Goal: Task Accomplishment & Management: Complete application form

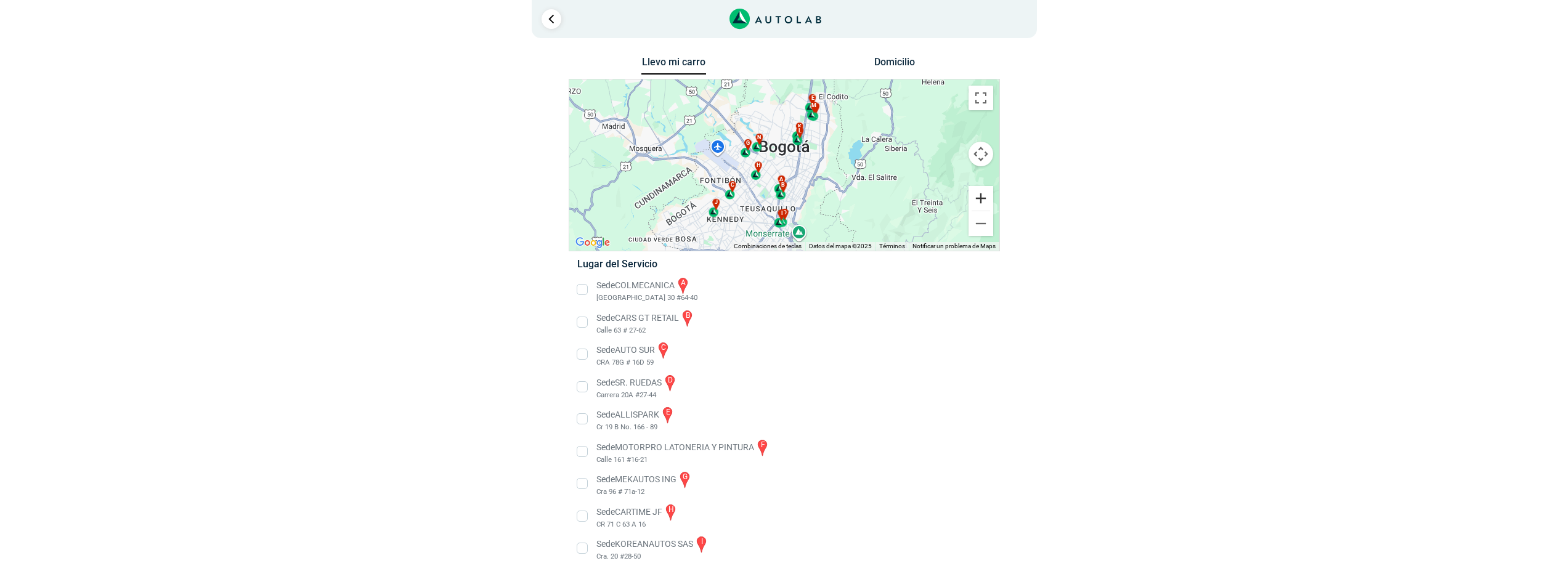
click at [979, 196] on button "Ampliar" at bounding box center [981, 198] width 25 height 25
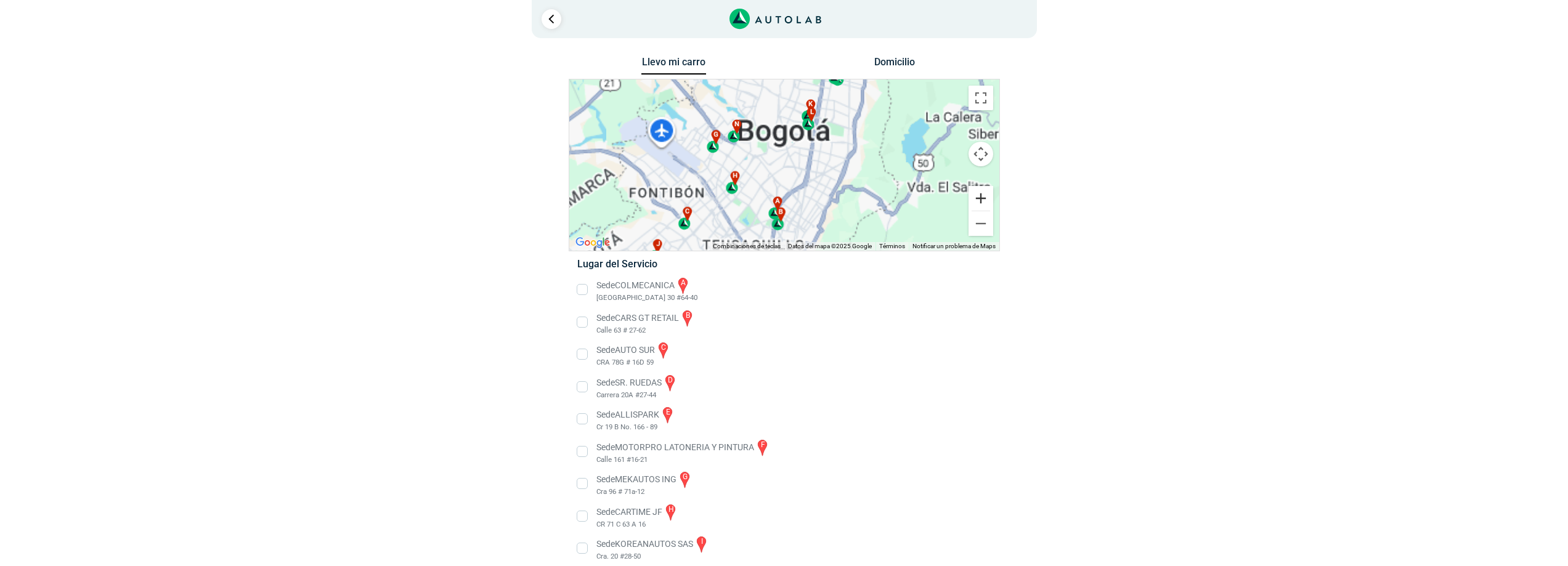
click at [979, 196] on button "Ampliar" at bounding box center [981, 198] width 25 height 25
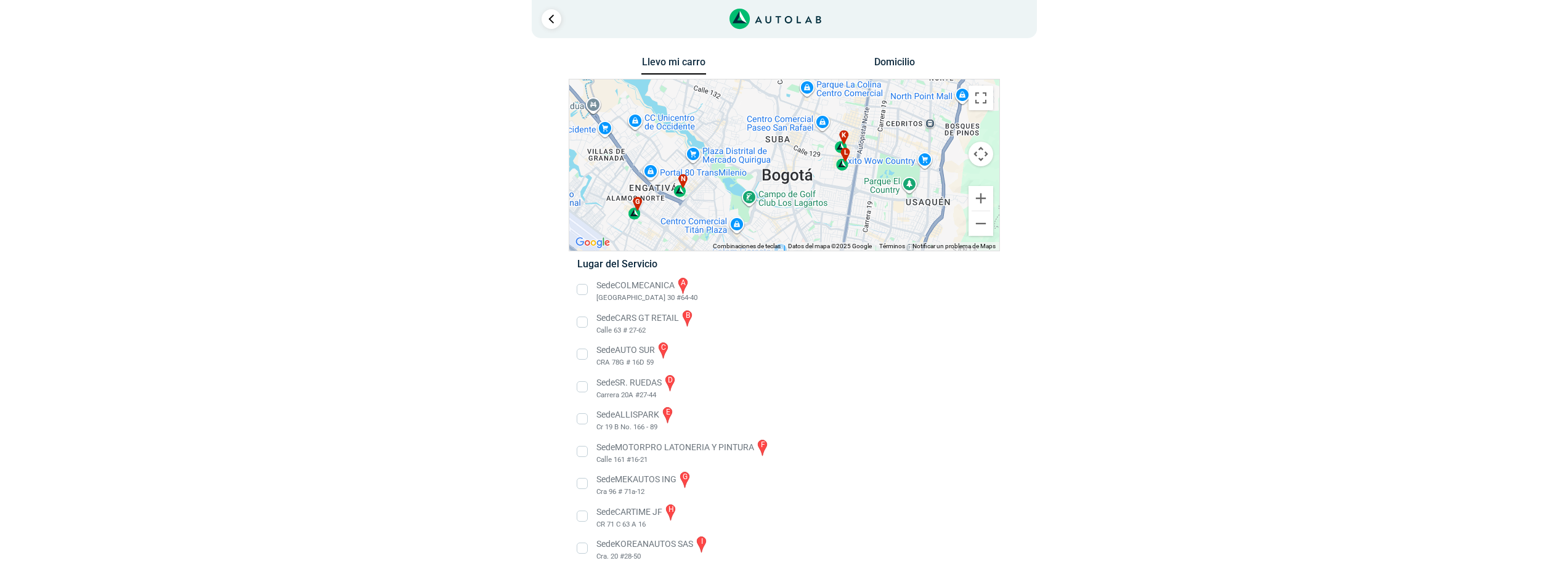
drag, startPoint x: 861, startPoint y: 160, endPoint x: 866, endPoint y: 247, distance: 87.1
click at [866, 247] on div "a b c d e f g" at bounding box center [784, 165] width 430 height 171
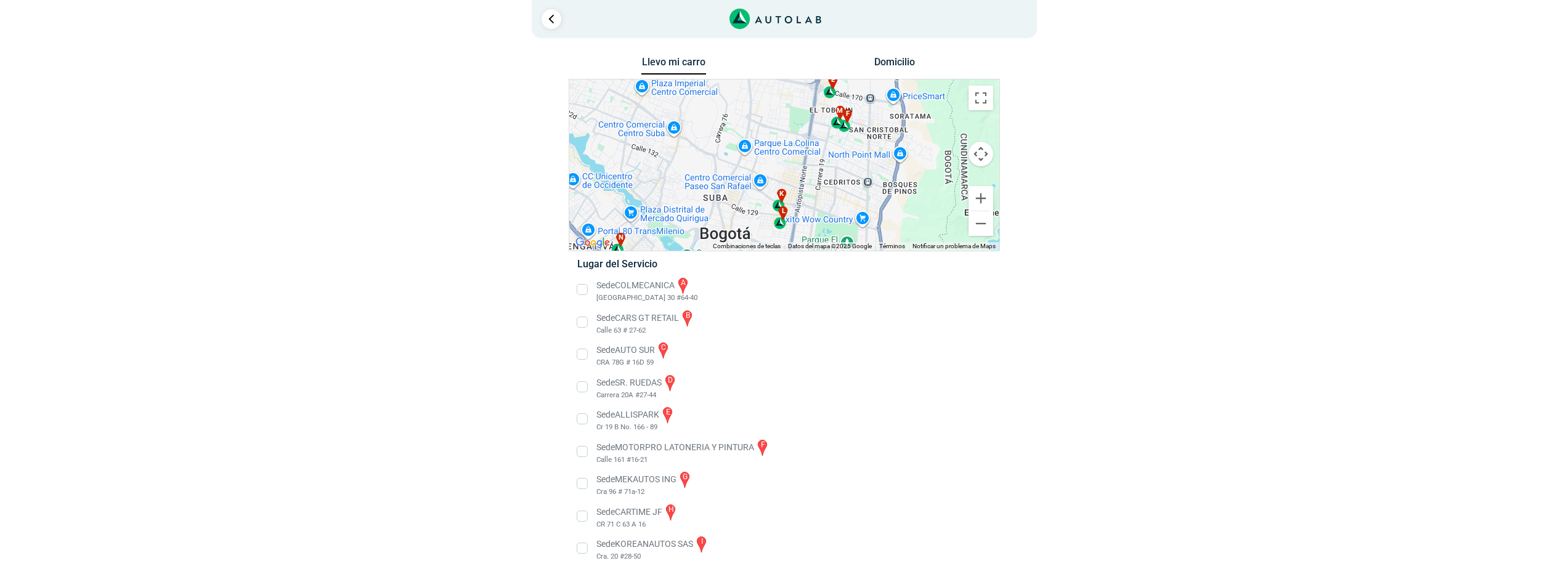
drag, startPoint x: 873, startPoint y: 170, endPoint x: 808, endPoint y: 232, distance: 89.8
click at [808, 232] on div "a b c d e f g" at bounding box center [784, 165] width 430 height 171
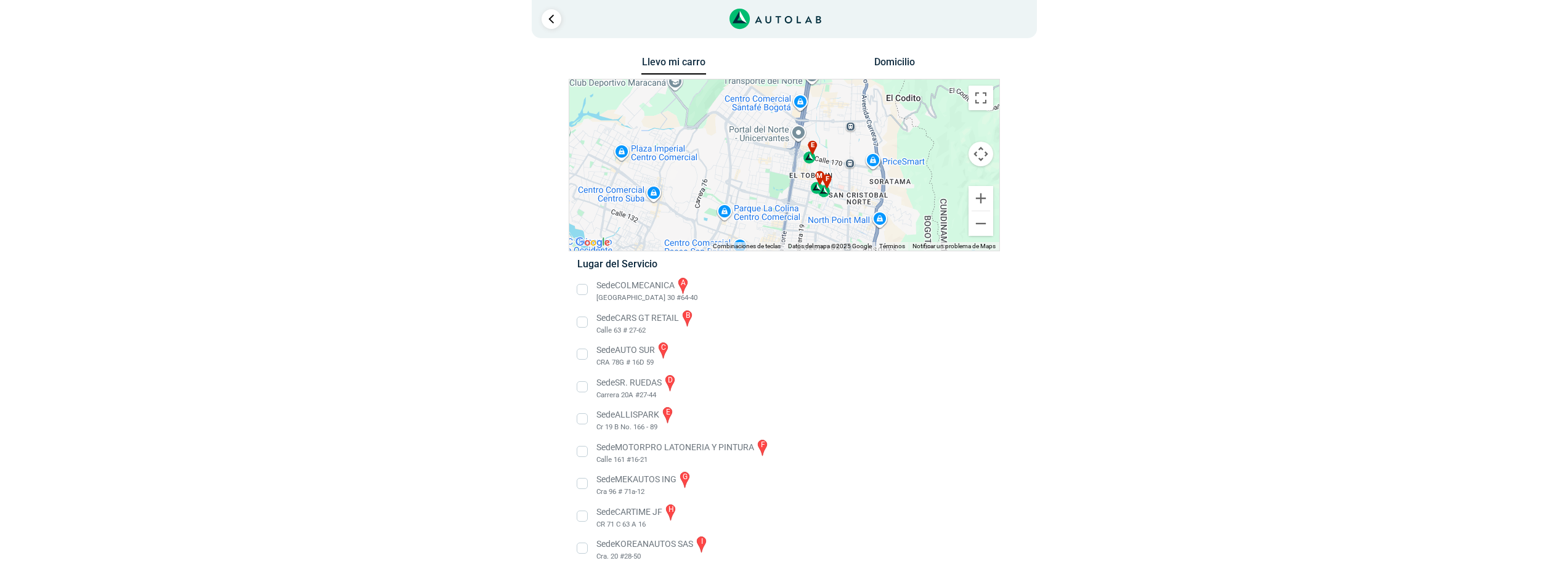
drag, startPoint x: 835, startPoint y: 155, endPoint x: 813, endPoint y: 226, distance: 74.3
click at [813, 226] on div "a b c d e f g" at bounding box center [784, 165] width 430 height 171
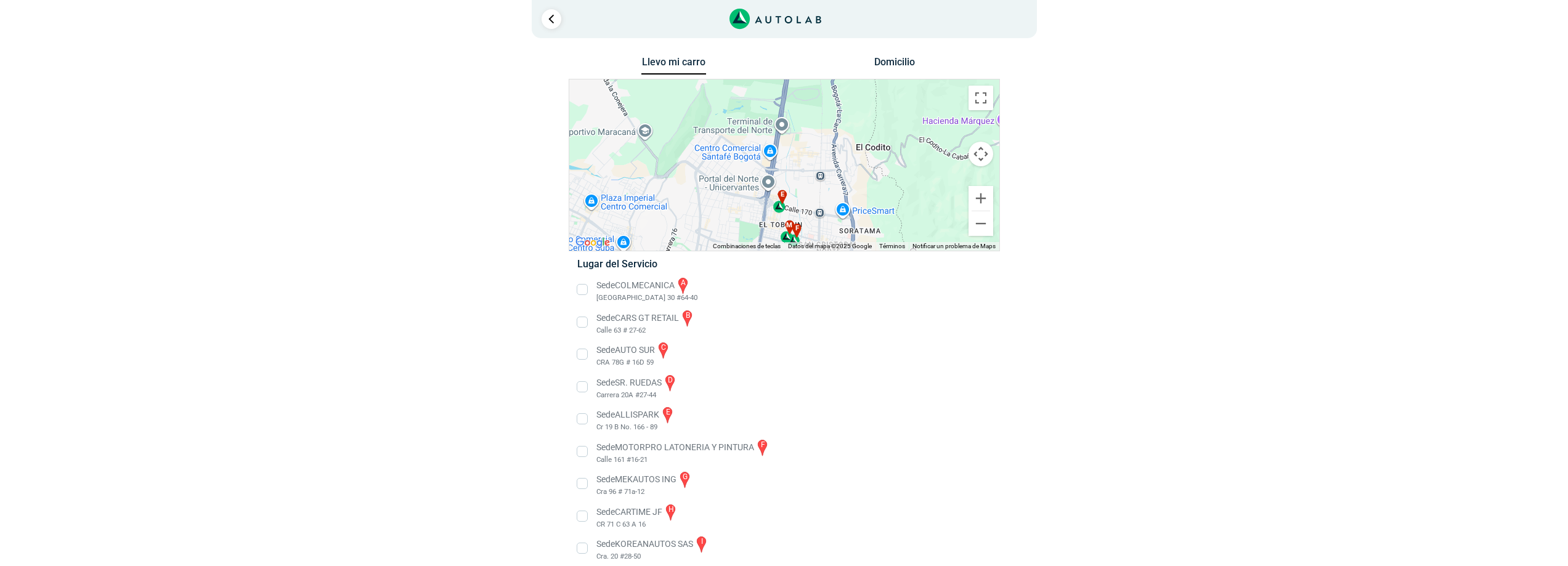
drag, startPoint x: 803, startPoint y: 196, endPoint x: 773, endPoint y: 248, distance: 60.0
click at [773, 248] on div "a b c d e f g" at bounding box center [784, 165] width 430 height 171
click at [780, 206] on div "e" at bounding box center [779, 201] width 14 height 23
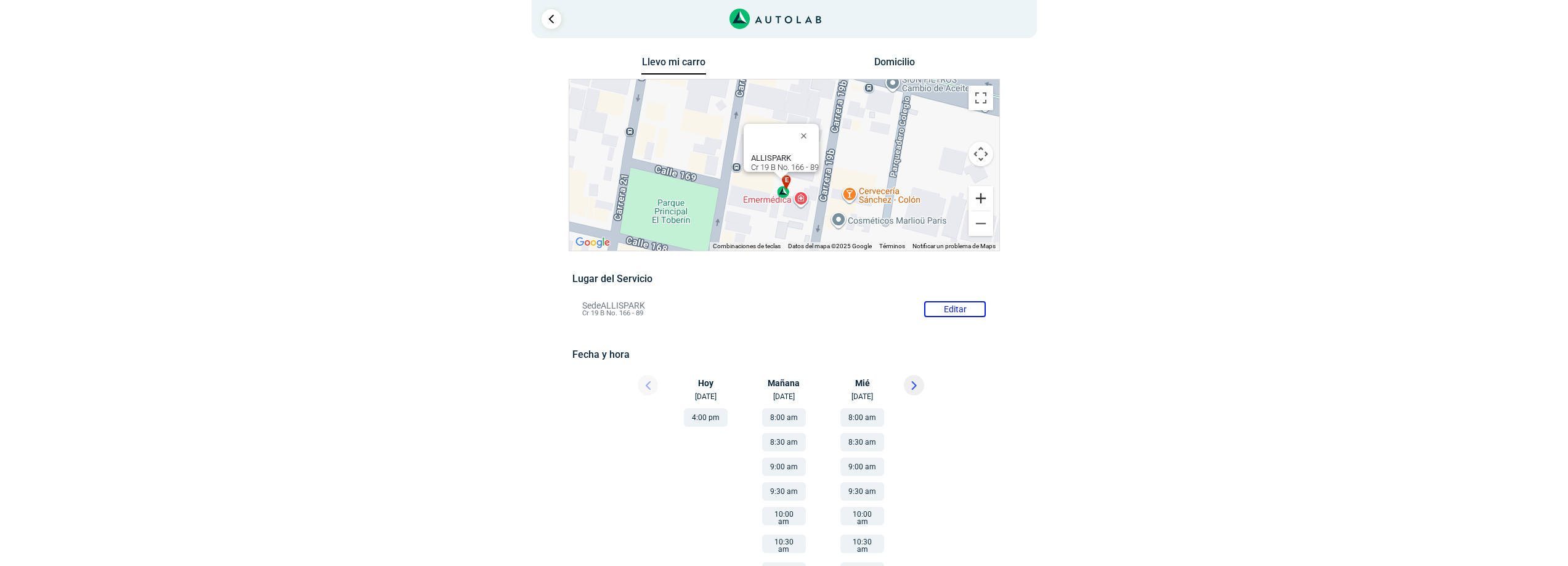
click at [979, 198] on button "Ampliar" at bounding box center [981, 198] width 25 height 25
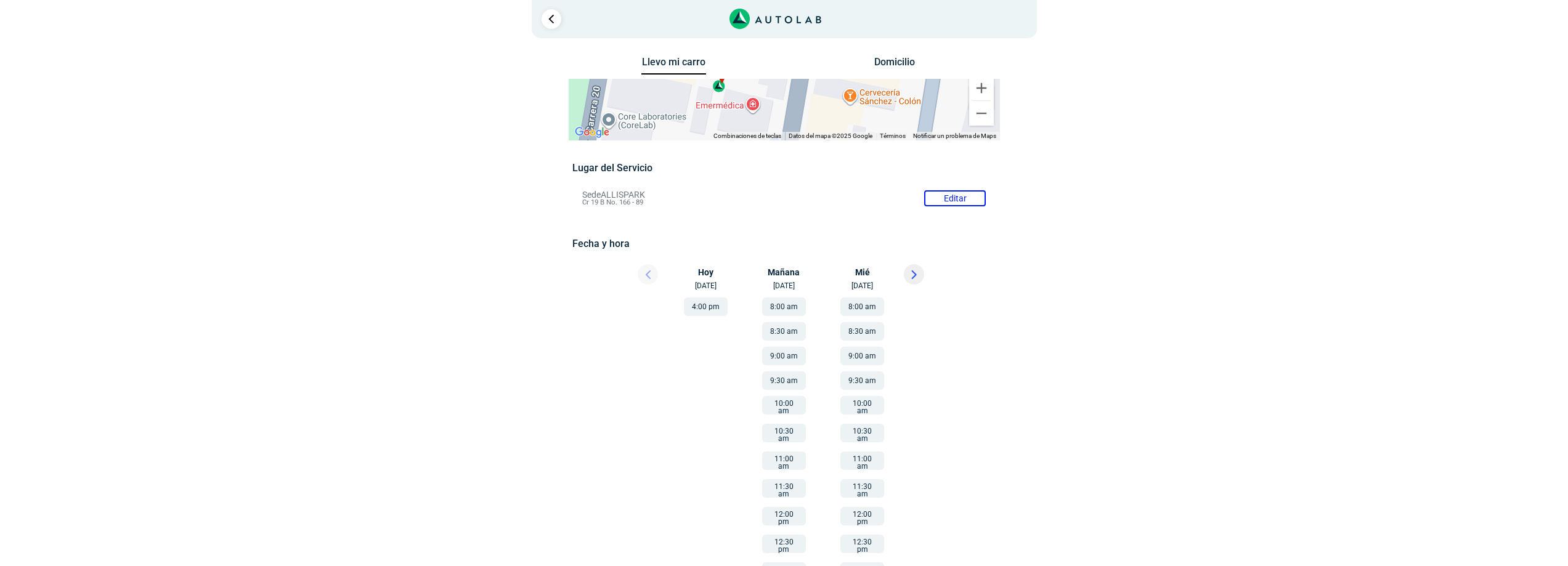
drag, startPoint x: 849, startPoint y: 201, endPoint x: 784, endPoint y: 61, distance: 154.4
click at [784, 61] on div "Llevo mi carro [GEOGRAPHIC_DATA] ← Mover a la izquierda → Mover a la derecha ↑ …" at bounding box center [784, 399] width 432 height 692
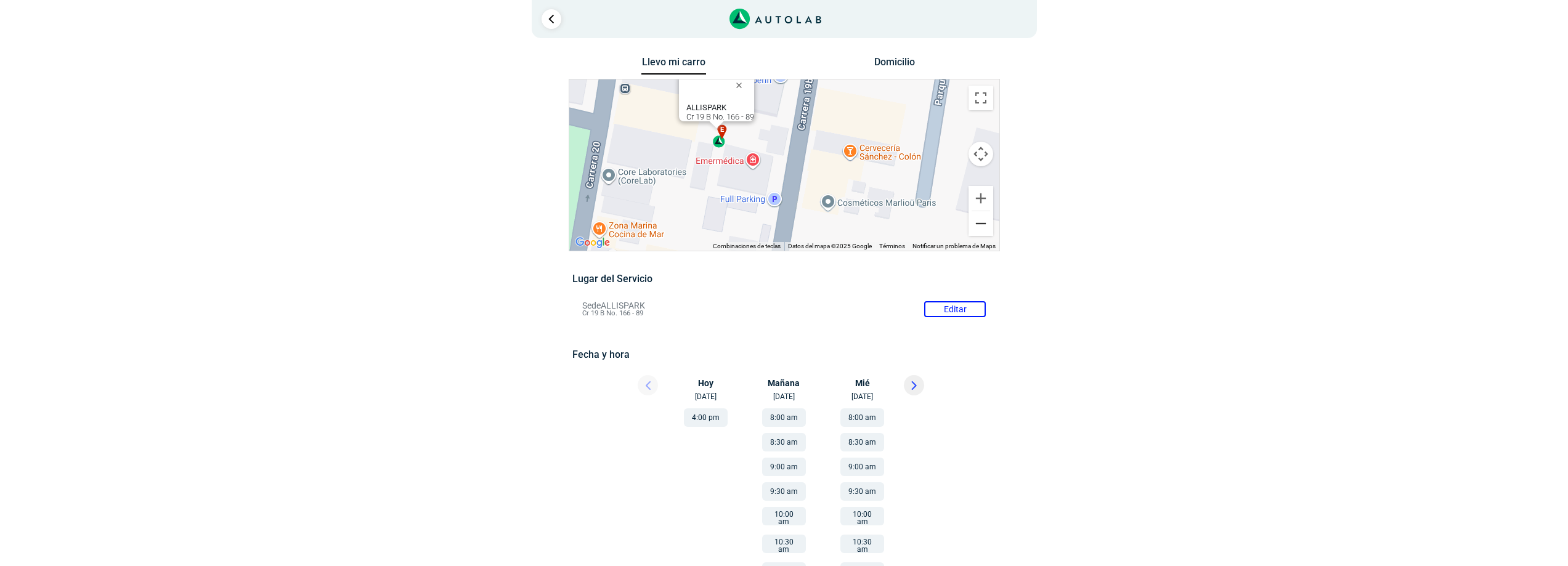
click at [984, 228] on button "Reducir" at bounding box center [981, 223] width 25 height 25
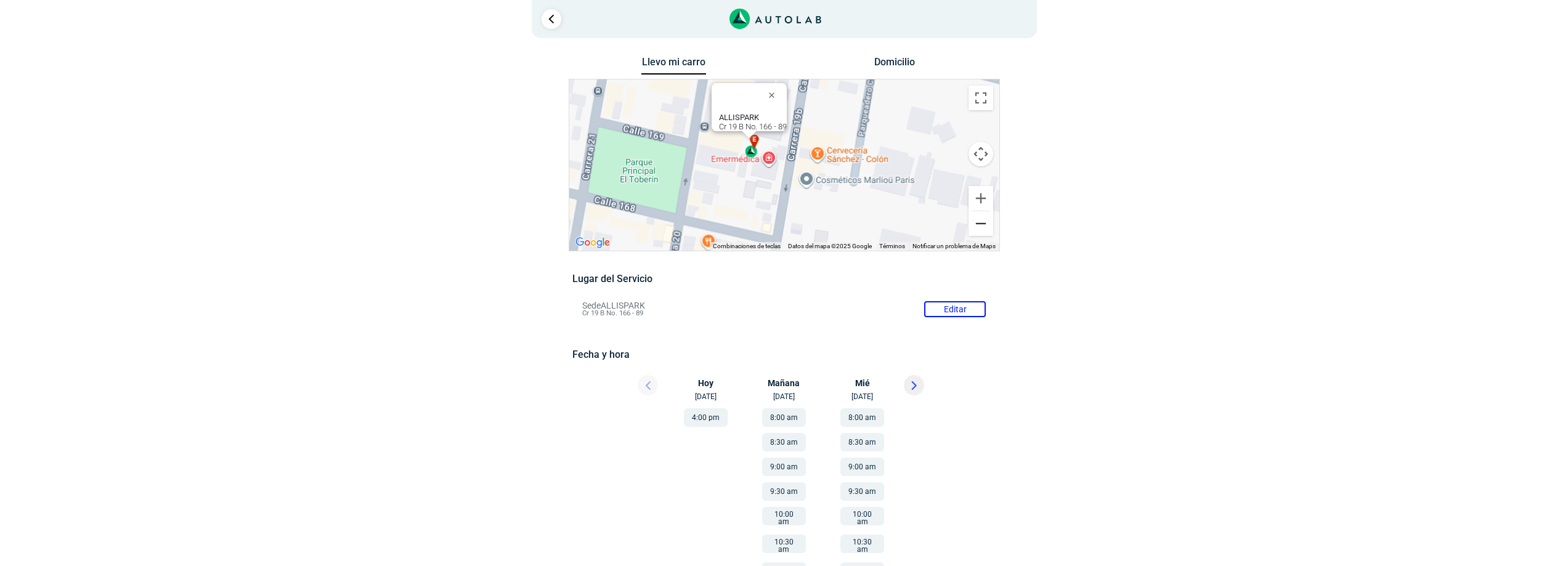
click at [984, 228] on button "Reducir" at bounding box center [981, 223] width 25 height 25
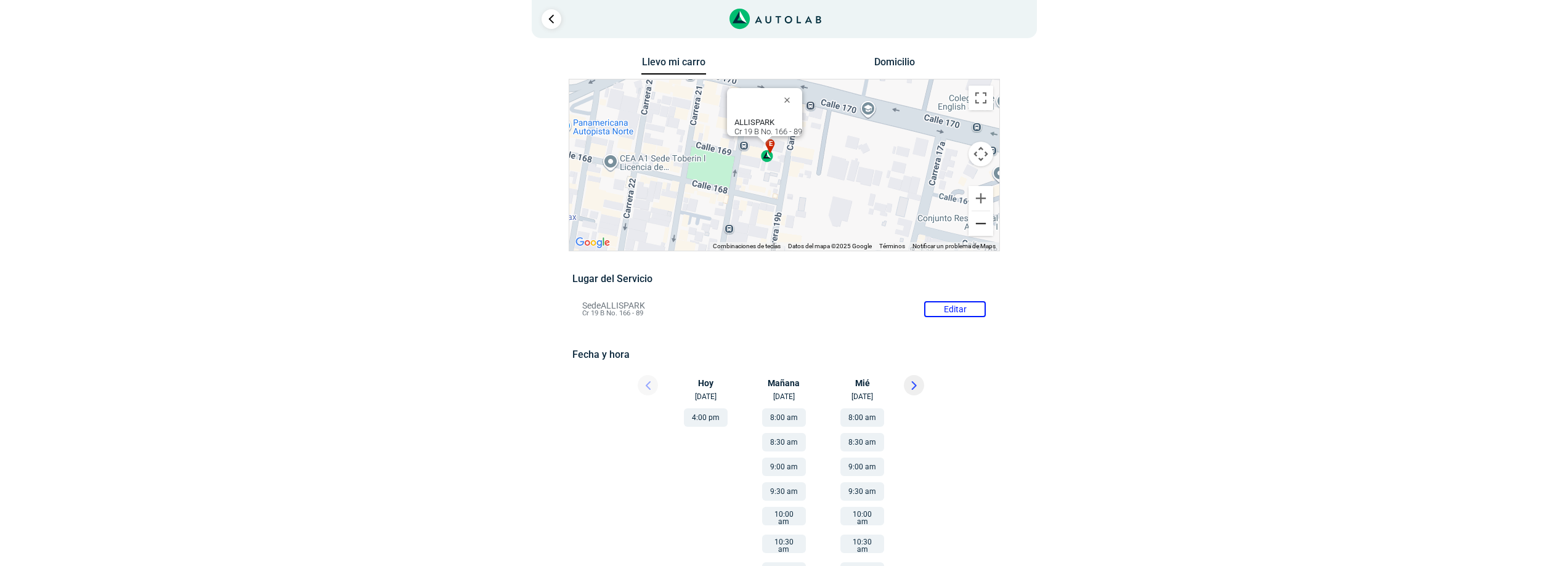
click at [984, 228] on button "Reducir" at bounding box center [981, 223] width 25 height 25
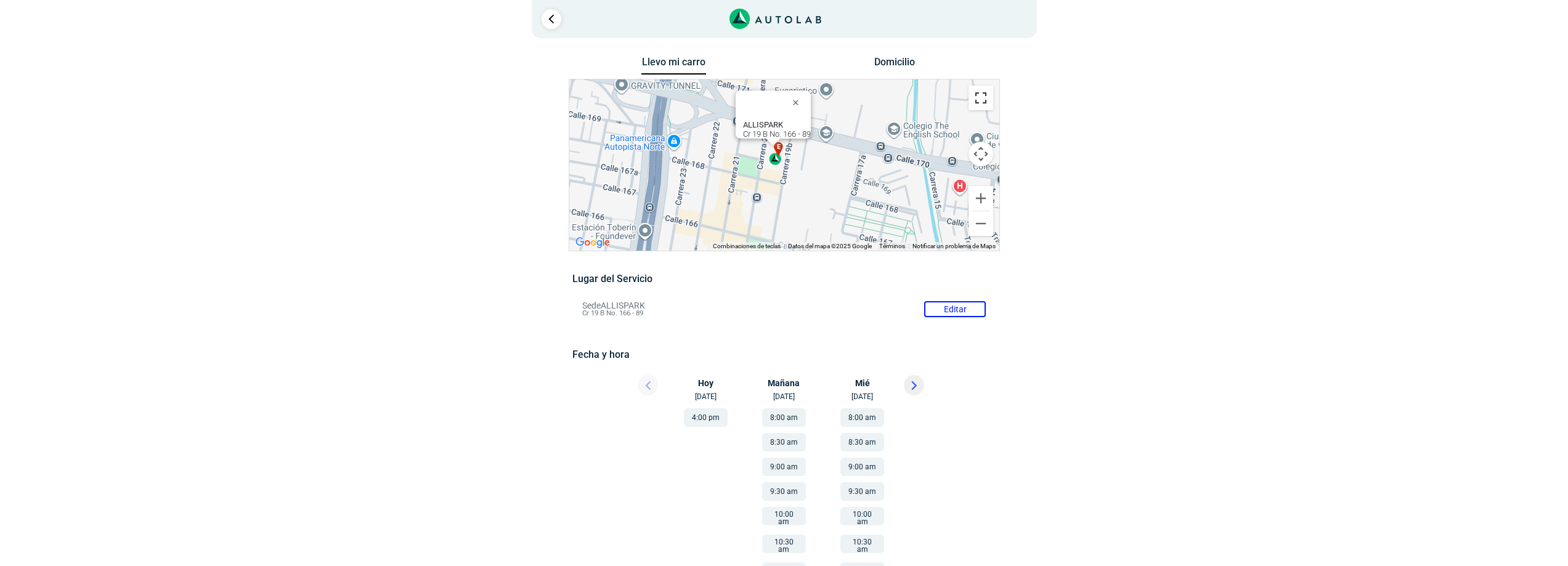
click at [976, 105] on button "Cambiar a la vista en pantalla completa" at bounding box center [981, 98] width 25 height 25
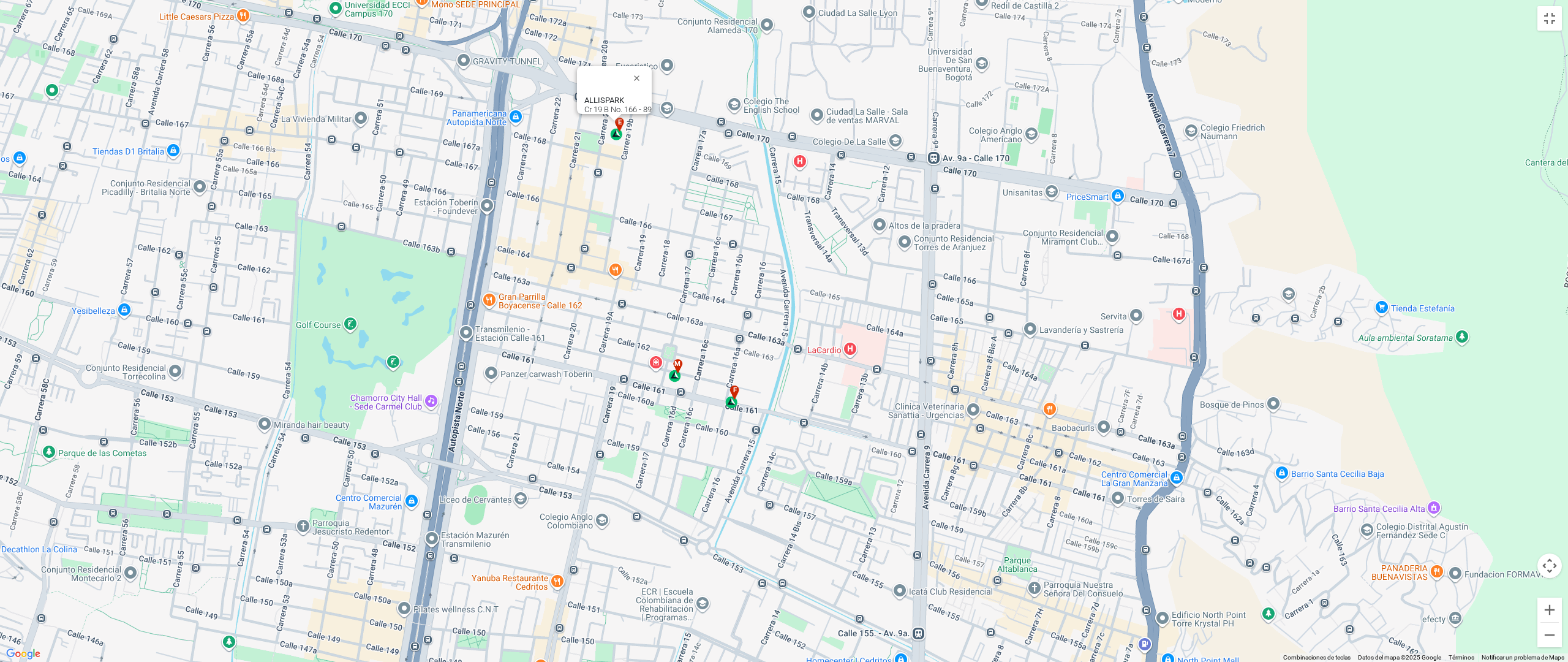
drag, startPoint x: 1158, startPoint y: 457, endPoint x: 997, endPoint y: 267, distance: 249.0
click at [997, 267] on div "a b c d e f g" at bounding box center [784, 331] width 1568 height 662
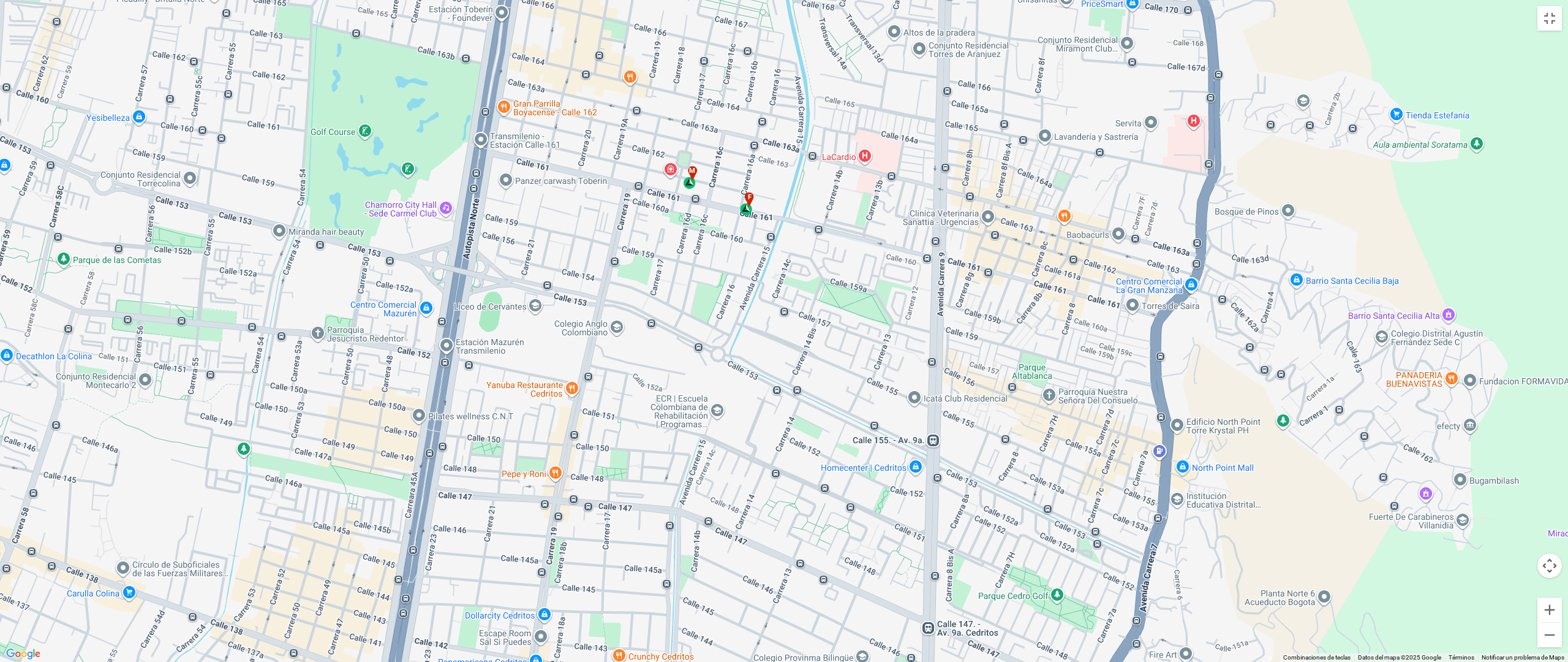
drag, startPoint x: 1119, startPoint y: 491, endPoint x: 1133, endPoint y: 295, distance: 196.5
click at [1133, 295] on div "a b c d e f g" at bounding box center [784, 331] width 1568 height 662
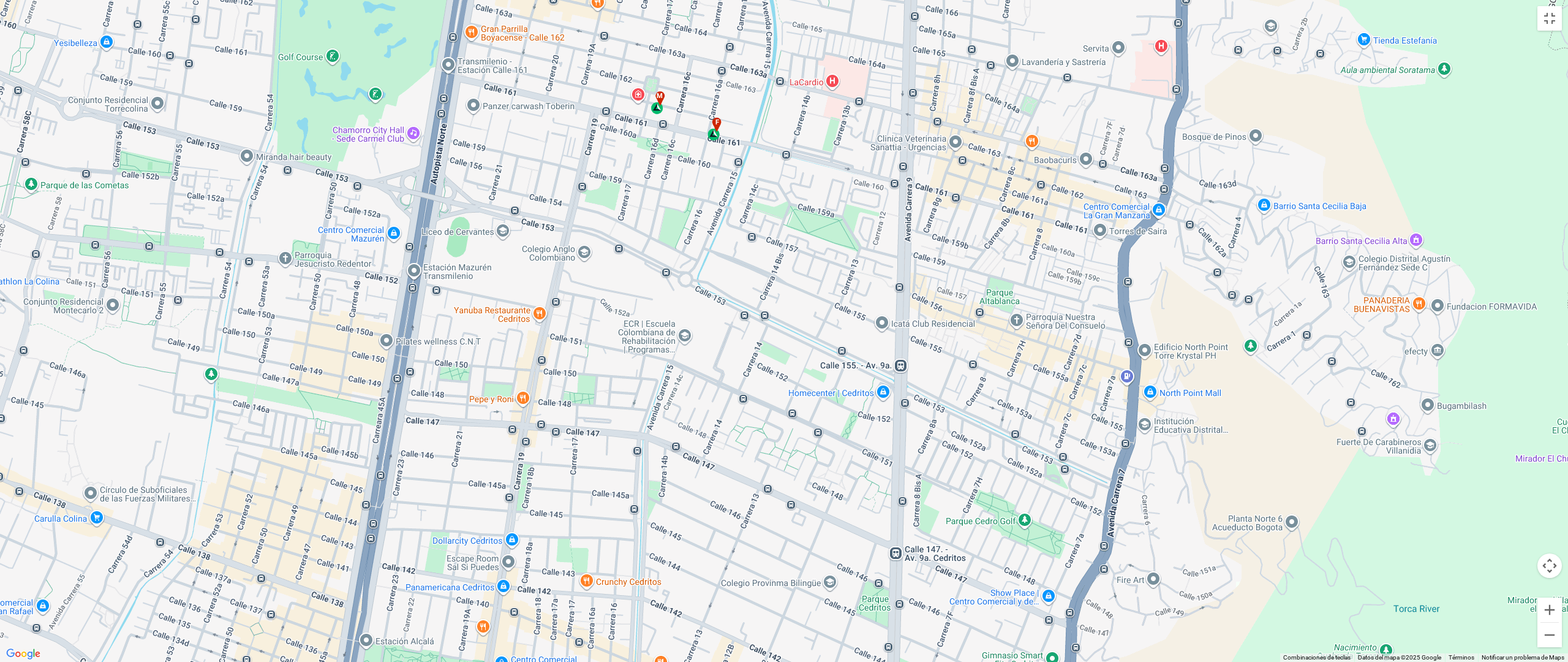
drag, startPoint x: 1096, startPoint y: 410, endPoint x: 1064, endPoint y: 332, distance: 84.3
click at [1064, 332] on div "a b c d e f g" at bounding box center [784, 331] width 1568 height 662
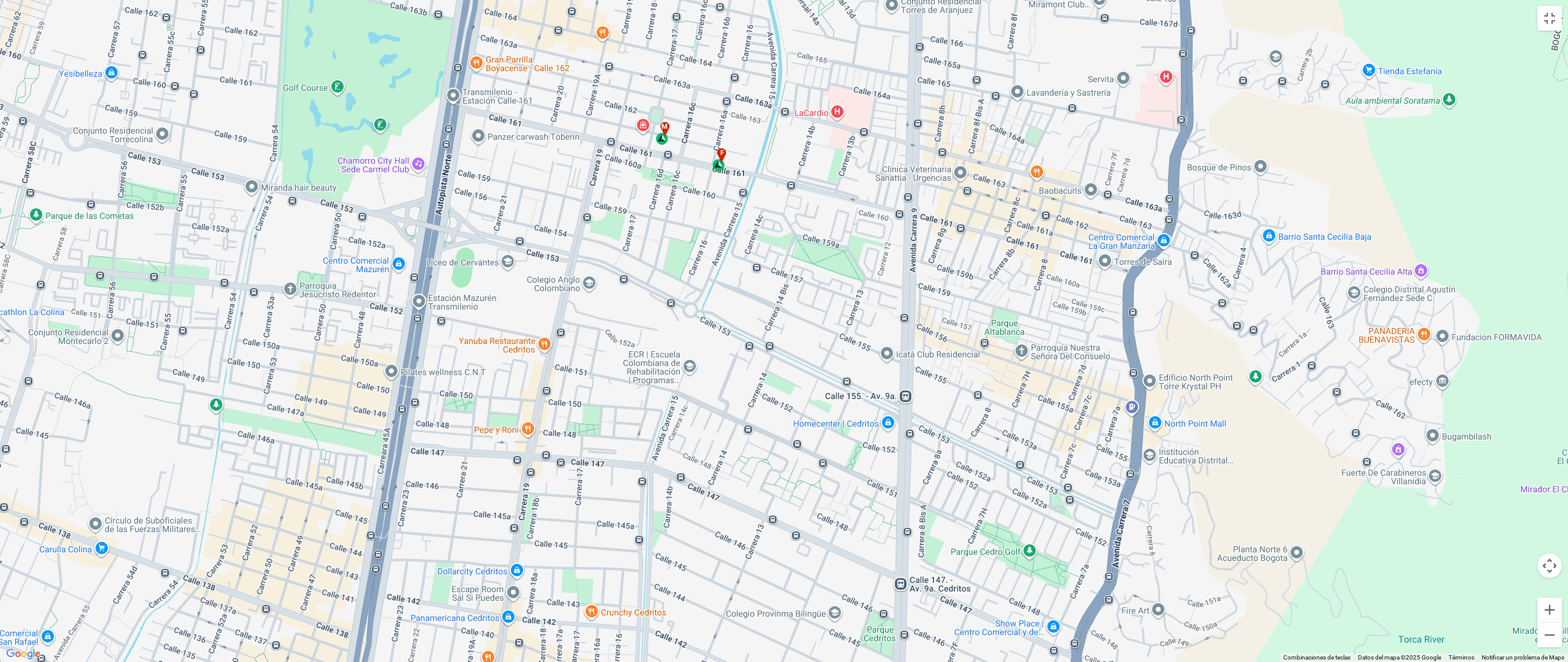
drag, startPoint x: 1074, startPoint y: 260, endPoint x: 1079, endPoint y: 294, distance: 34.4
click at [1079, 294] on div "a b c d e f g" at bounding box center [784, 331] width 1568 height 662
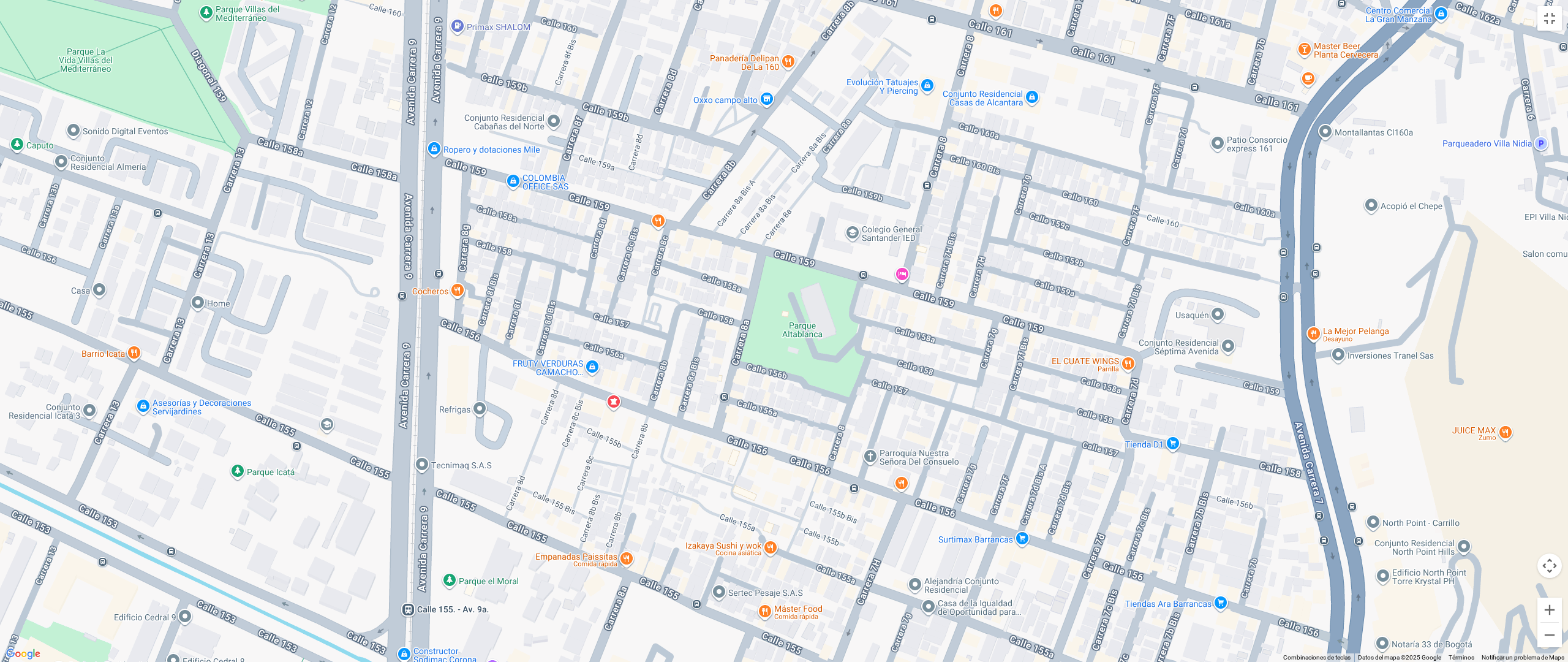
drag, startPoint x: 1212, startPoint y: 464, endPoint x: 1238, endPoint y: 464, distance: 26.0
click at [1238, 464] on div "a b c d e f g" at bounding box center [784, 331] width 1568 height 662
click at [1120, 428] on div "a b c d e f g" at bounding box center [784, 331] width 1568 height 662
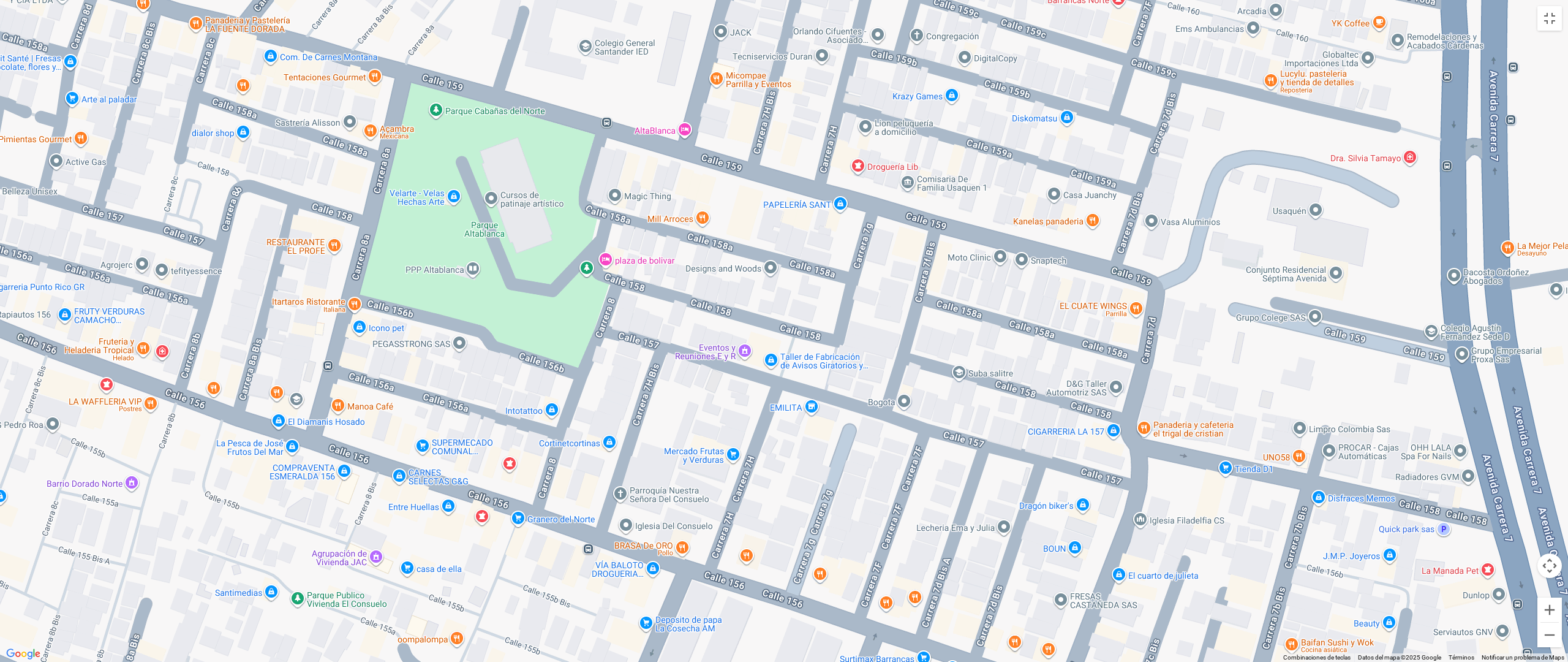
click at [1115, 415] on div "a b c d e f g" at bounding box center [784, 331] width 1568 height 662
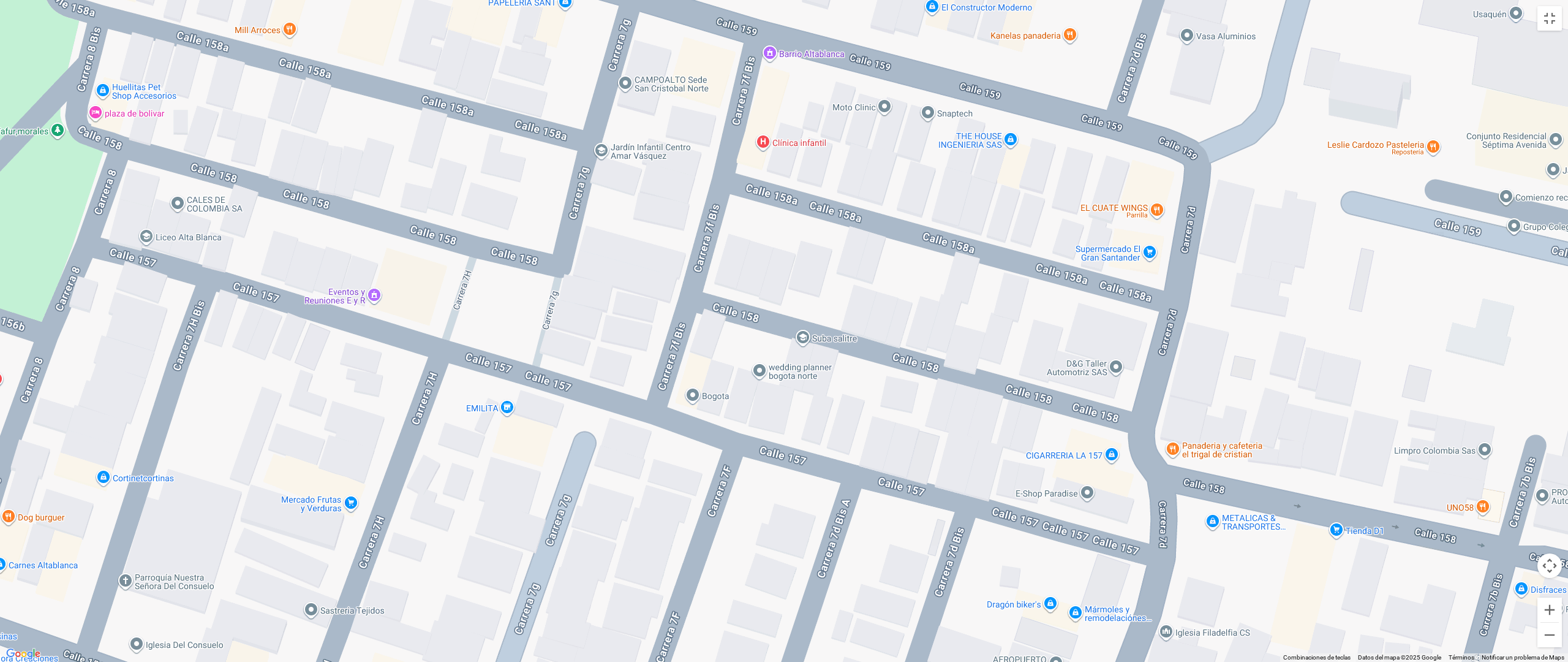
click at [1096, 370] on div "a b c d e f g" at bounding box center [784, 331] width 1568 height 662
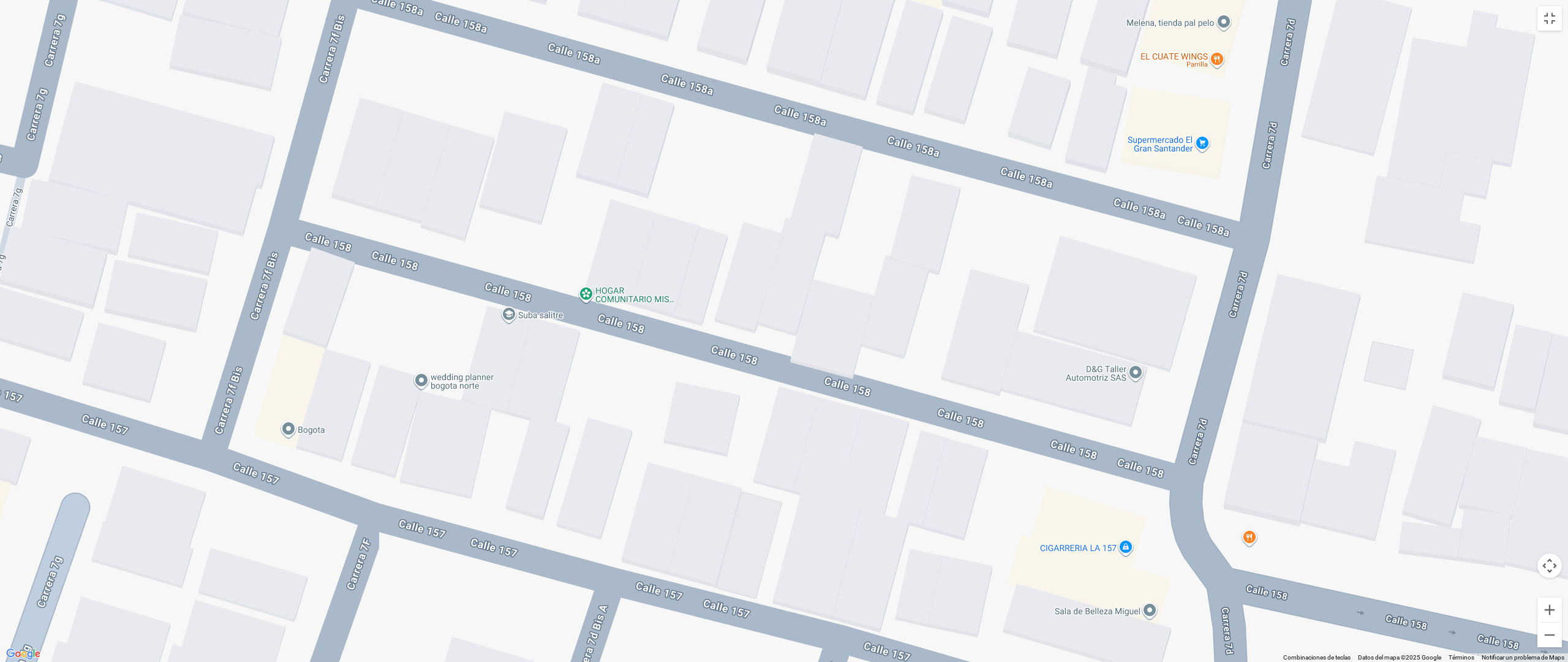
click at [1105, 408] on div "a b c d e f g" at bounding box center [784, 331] width 1568 height 662
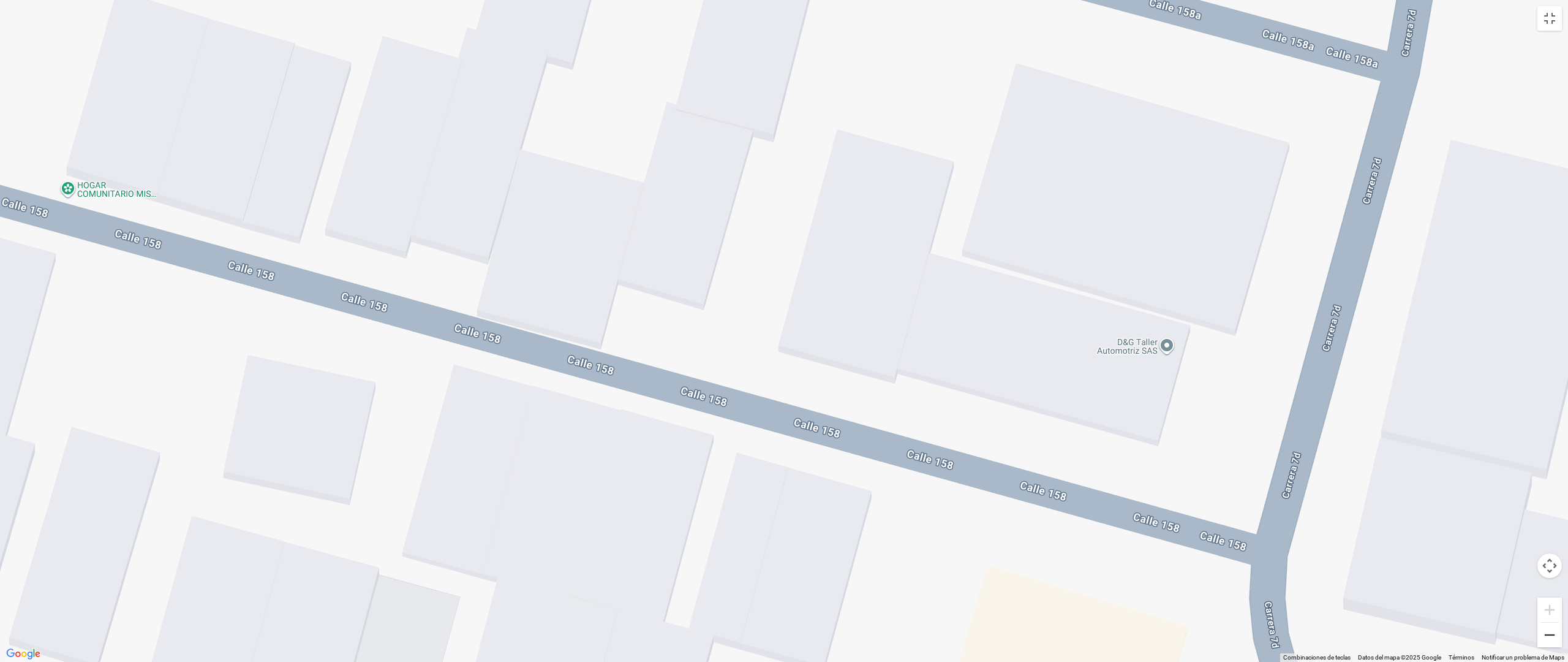
click at [1549, 562] on button "Reducir" at bounding box center [1549, 634] width 24 height 24
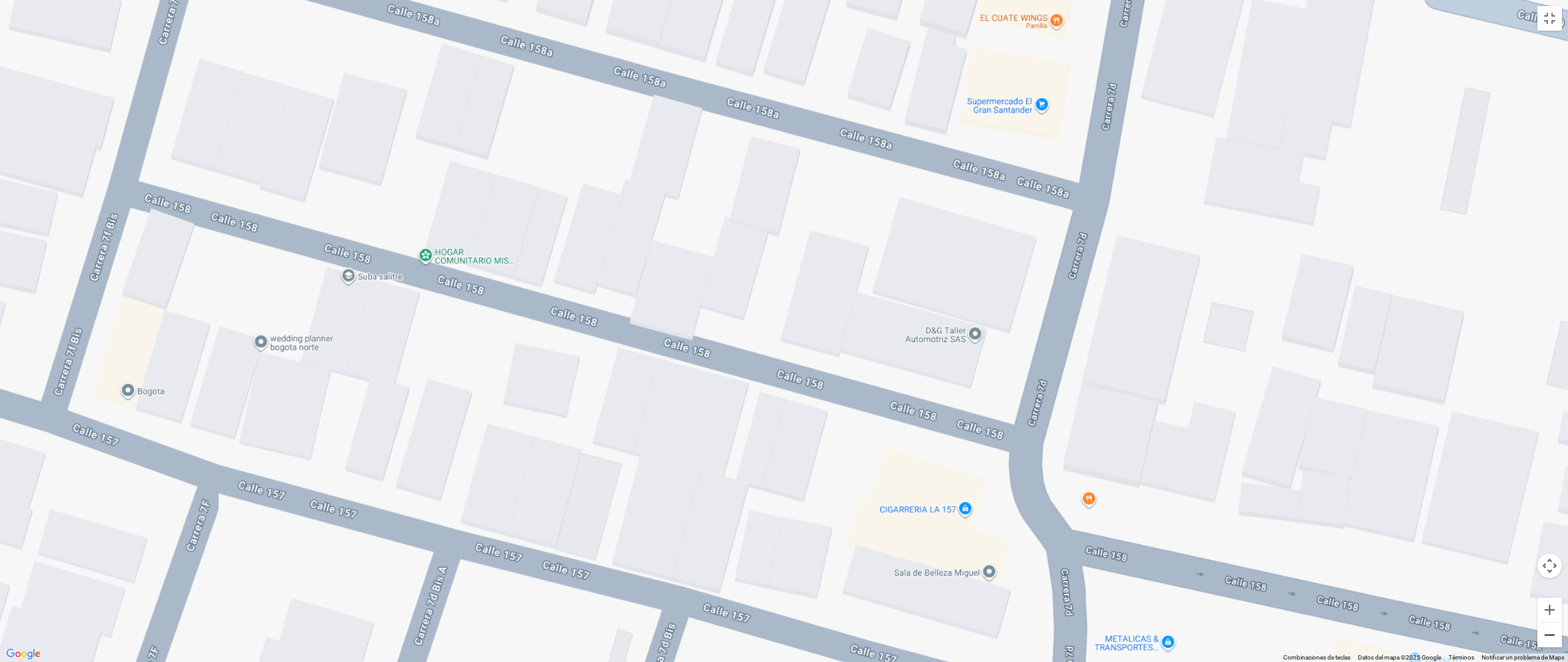
click at [1549, 562] on button "Reducir" at bounding box center [1549, 634] width 24 height 24
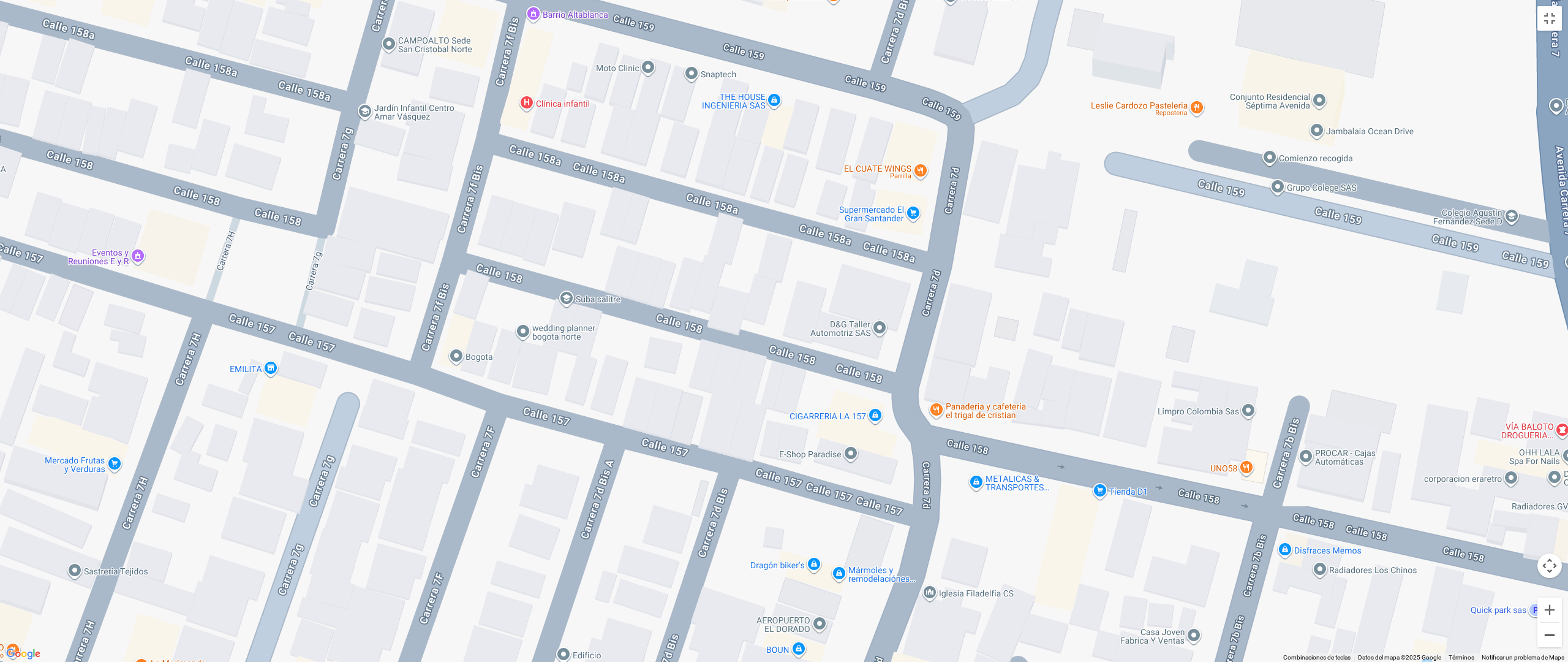
click at [1549, 562] on button "Reducir" at bounding box center [1549, 634] width 24 height 24
